Goal: Transaction & Acquisition: Purchase product/service

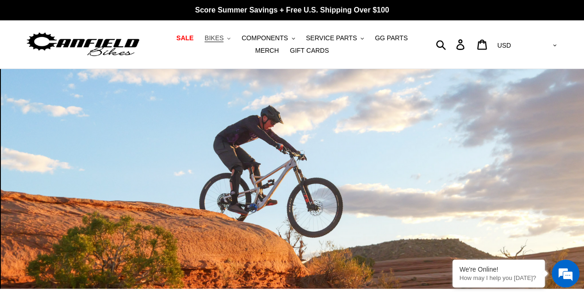
click at [227, 40] on icon ".cls-1{fill:#231f20}" at bounding box center [228, 38] width 3 height 3
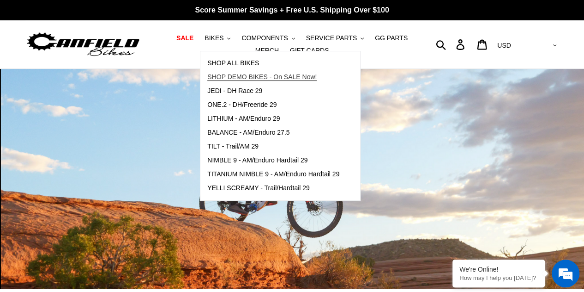
click at [222, 76] on span "SHOP DEMO BIKES - On SALE Now!" at bounding box center [262, 77] width 110 height 8
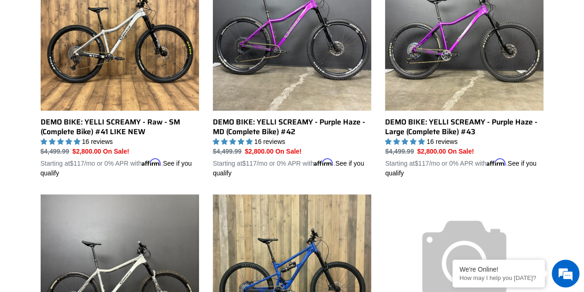
scroll to position [277, 0]
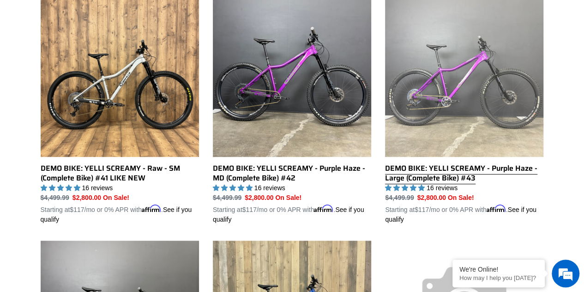
click at [429, 97] on link "DEMO BIKE: YELLI SCREAMY - Purple Haze - Large (Complete Bike) #43" at bounding box center [464, 111] width 158 height 226
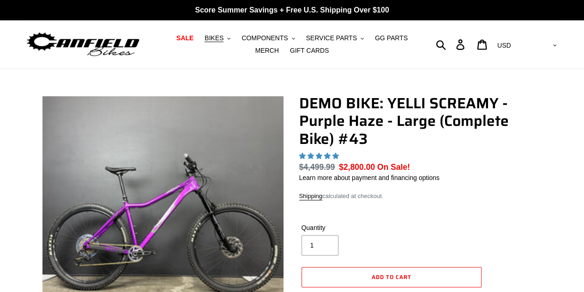
select select "highest-rating"
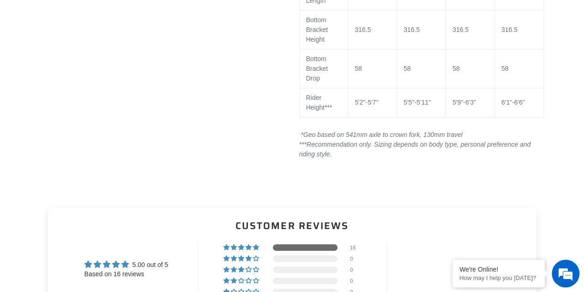
scroll to position [1663, 0]
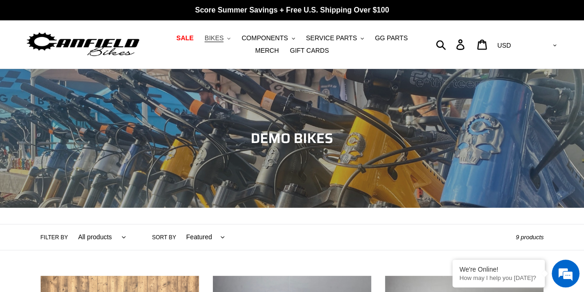
click at [227, 38] on icon ".cls-1{fill:#231f20}" at bounding box center [228, 38] width 3 height 3
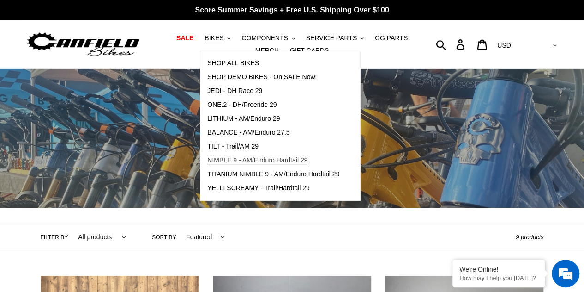
click at [237, 160] on span "NIMBLE 9 - AM/Enduro Hardtail 29" at bounding box center [257, 160] width 100 height 8
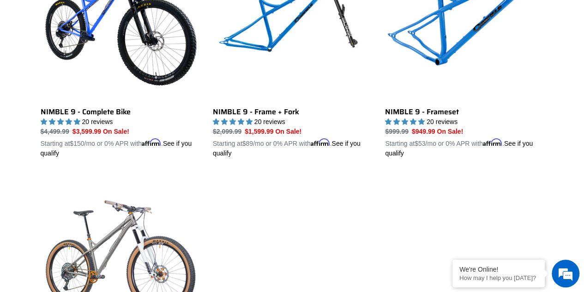
scroll to position [370, 0]
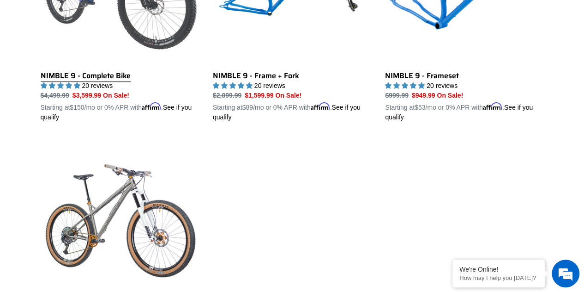
click at [157, 37] on link "NIMBLE 9 - Complete Bike" at bounding box center [120, 14] width 158 height 216
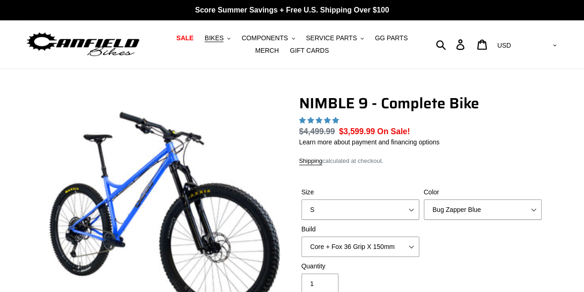
select select "highest-rating"
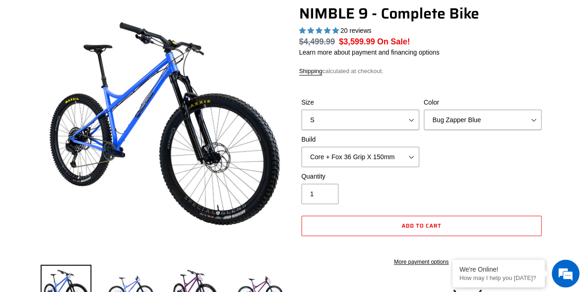
scroll to position [92, 0]
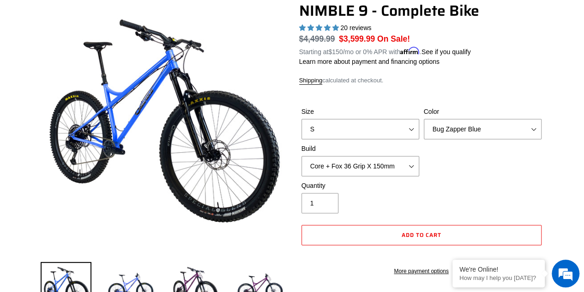
click at [411, 115] on label "Size" at bounding box center [361, 112] width 118 height 10
click at [411, 119] on select "S M L XL" at bounding box center [361, 129] width 118 height 20
click at [408, 133] on select "S M L XL" at bounding box center [361, 129] width 118 height 20
select select "L"
click at [302, 119] on select "S M L XL" at bounding box center [361, 129] width 118 height 20
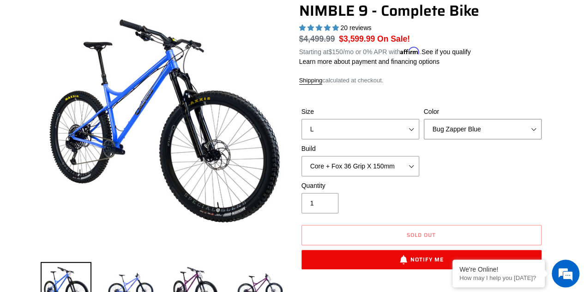
click at [504, 129] on select "Bug Zapper Blue Purple Haze - Sold Out Galaxy Black" at bounding box center [483, 129] width 118 height 20
click at [424, 119] on select "Bug Zapper Blue Purple Haze - Sold Out Galaxy Black" at bounding box center [483, 129] width 118 height 20
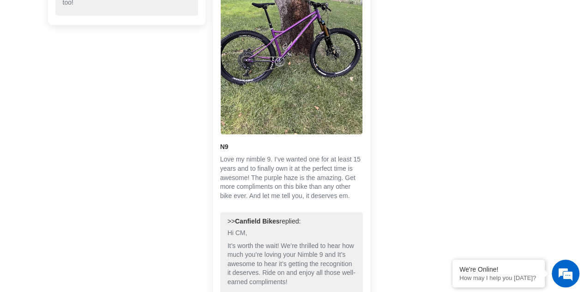
scroll to position [2541, 0]
